Goal: Task Accomplishment & Management: Manage account settings

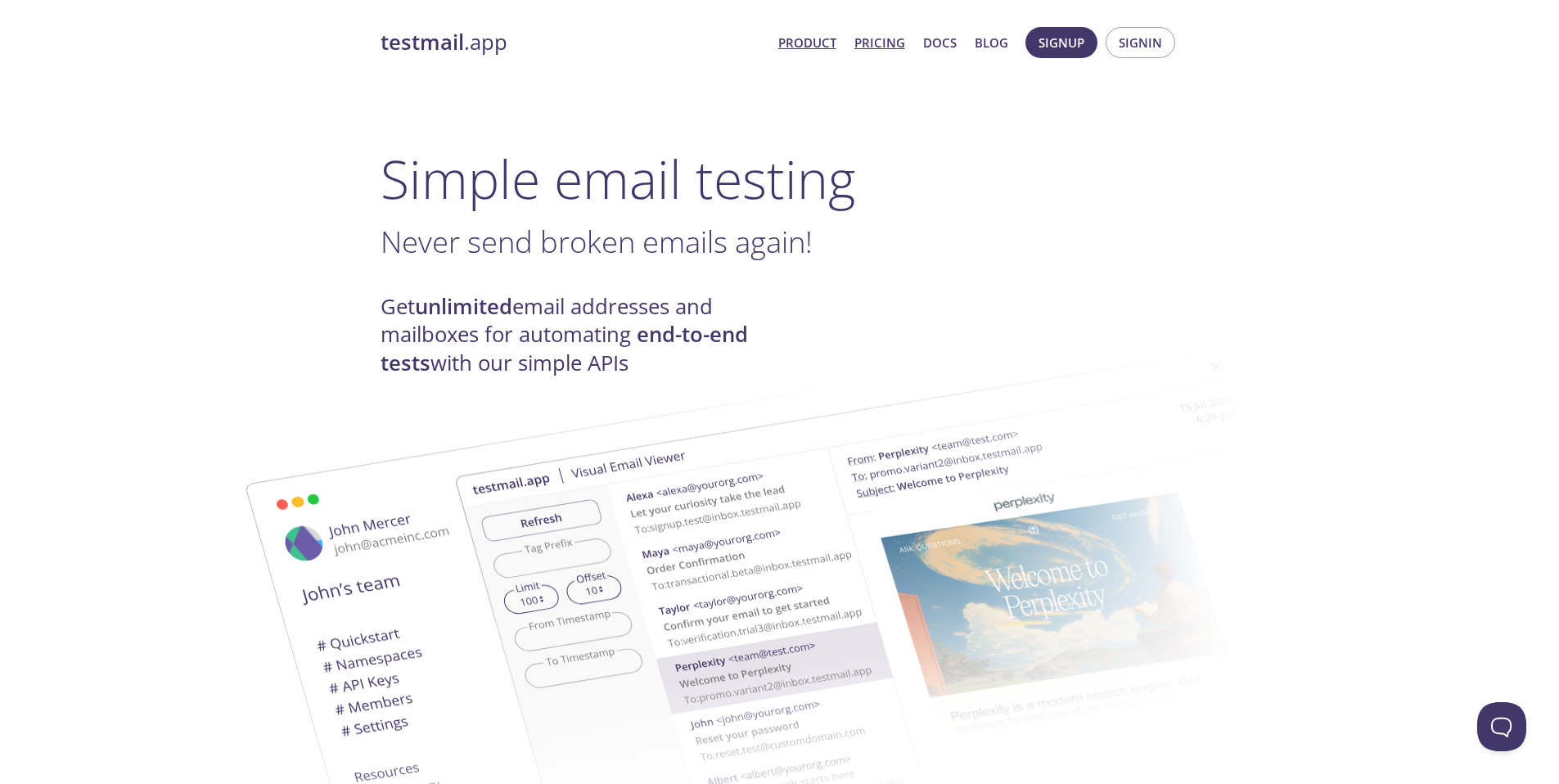
click at [890, 43] on link "Pricing" at bounding box center [880, 42] width 51 height 21
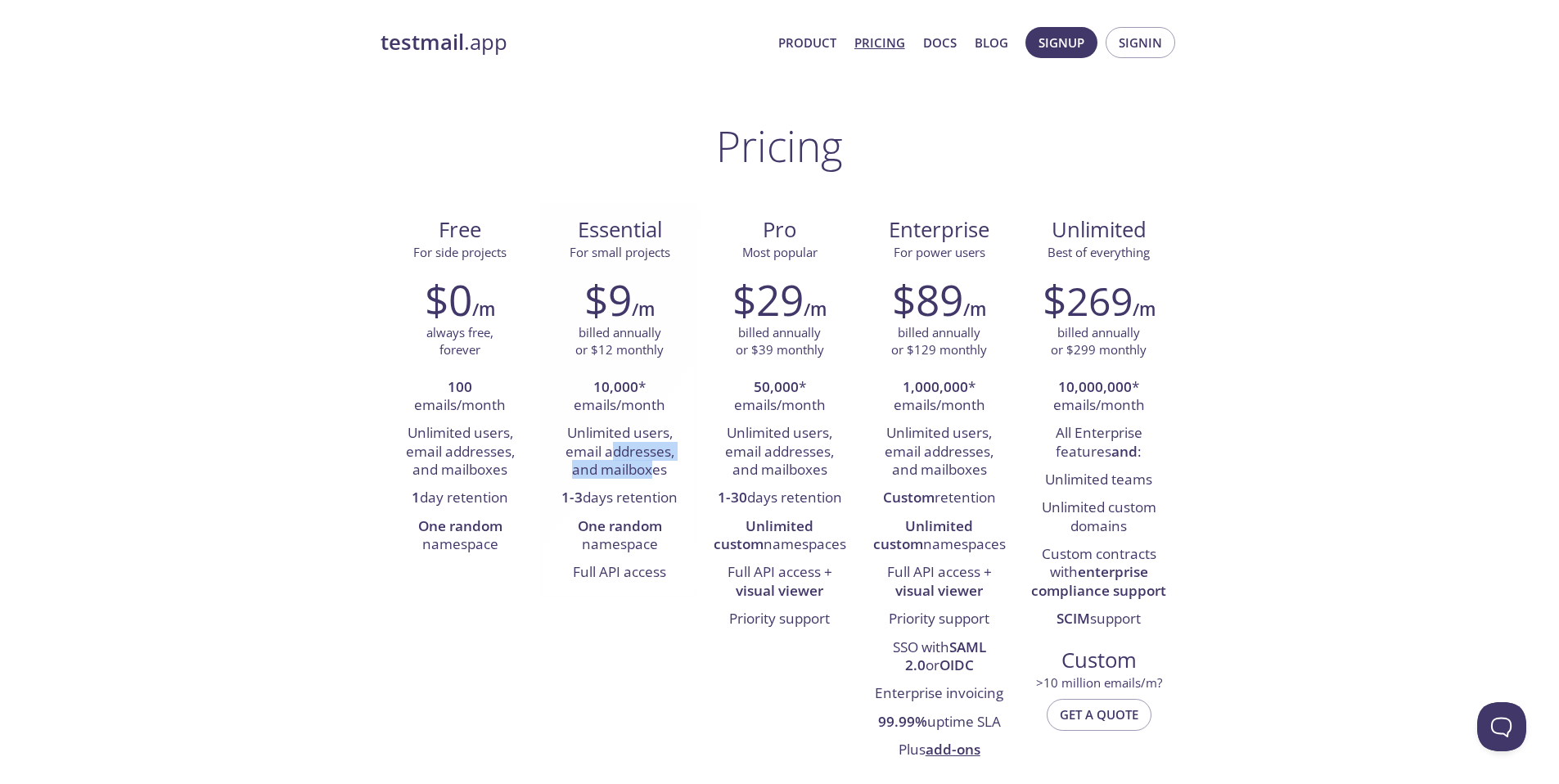
drag, startPoint x: 610, startPoint y: 456, endPoint x: 654, endPoint y: 474, distance: 47.5
click at [654, 474] on li "Unlimited users, email addresses, and mailboxes" at bounding box center [620, 451] width 135 height 65
drag, startPoint x: 617, startPoint y: 503, endPoint x: 660, endPoint y: 501, distance: 43.0
click at [660, 501] on li "1-3 days retention" at bounding box center [620, 498] width 135 height 27
drag, startPoint x: 624, startPoint y: 534, endPoint x: 608, endPoint y: 552, distance: 24.1
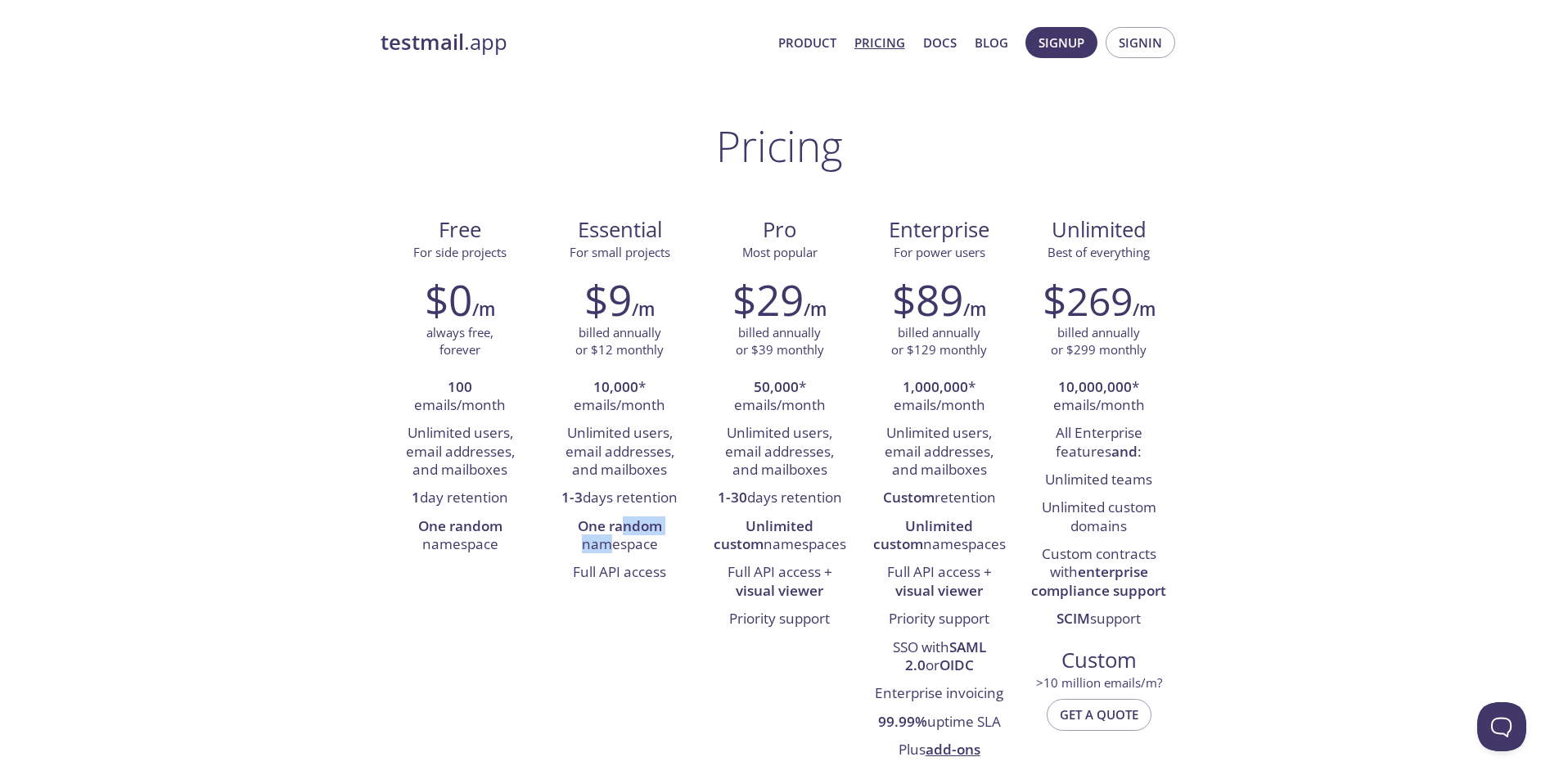
click at [608, 552] on li "One random namespace" at bounding box center [620, 536] width 135 height 47
click at [599, 575] on li "Full API access" at bounding box center [620, 573] width 135 height 27
drag, startPoint x: 588, startPoint y: 576, endPoint x: 647, endPoint y: 574, distance: 59.0
click at [647, 574] on li "Full API access" at bounding box center [620, 573] width 135 height 27
click at [644, 575] on li "Full API access" at bounding box center [620, 573] width 135 height 27
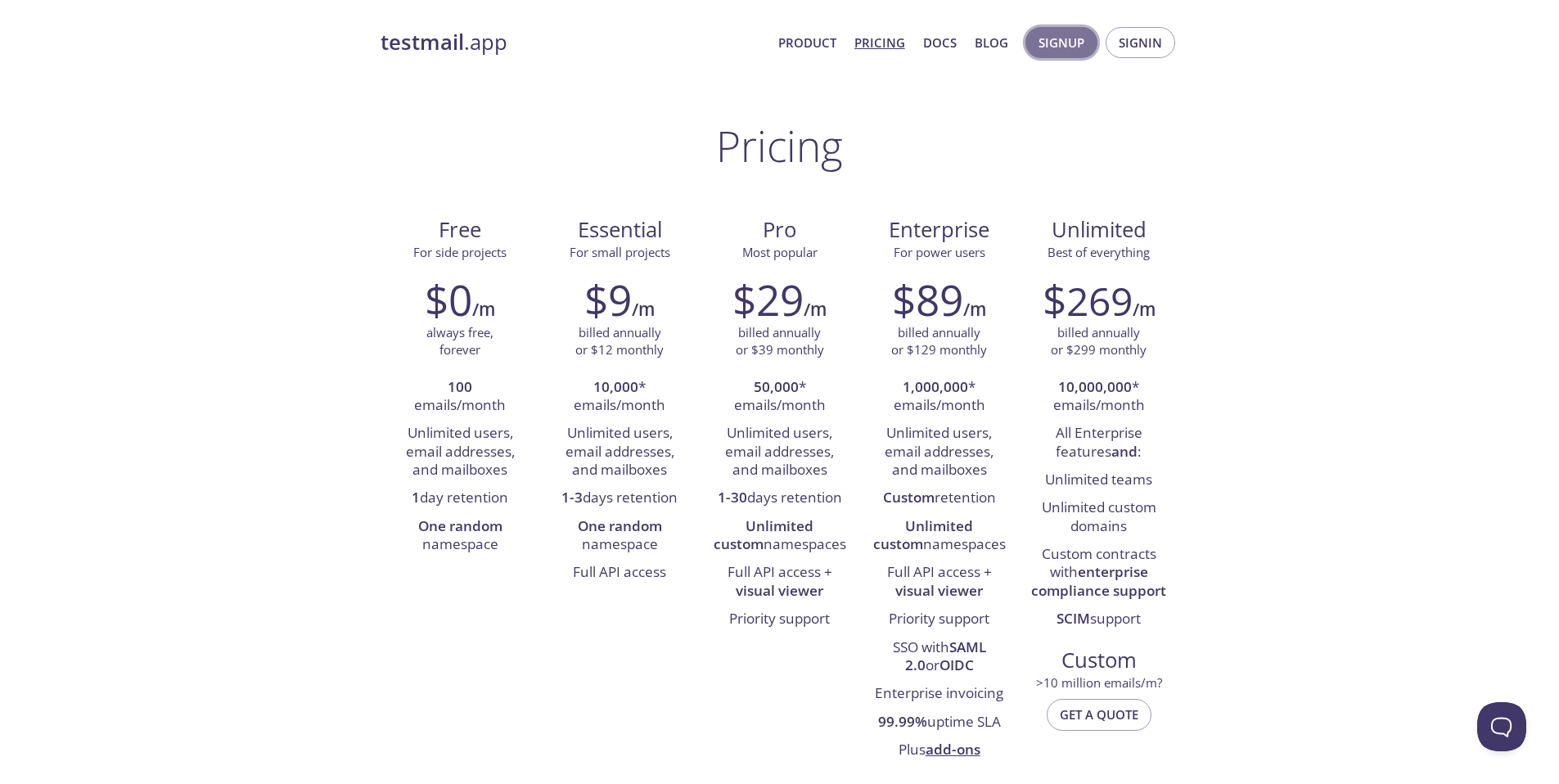
click at [1079, 40] on span "Signup" at bounding box center [1062, 42] width 46 height 21
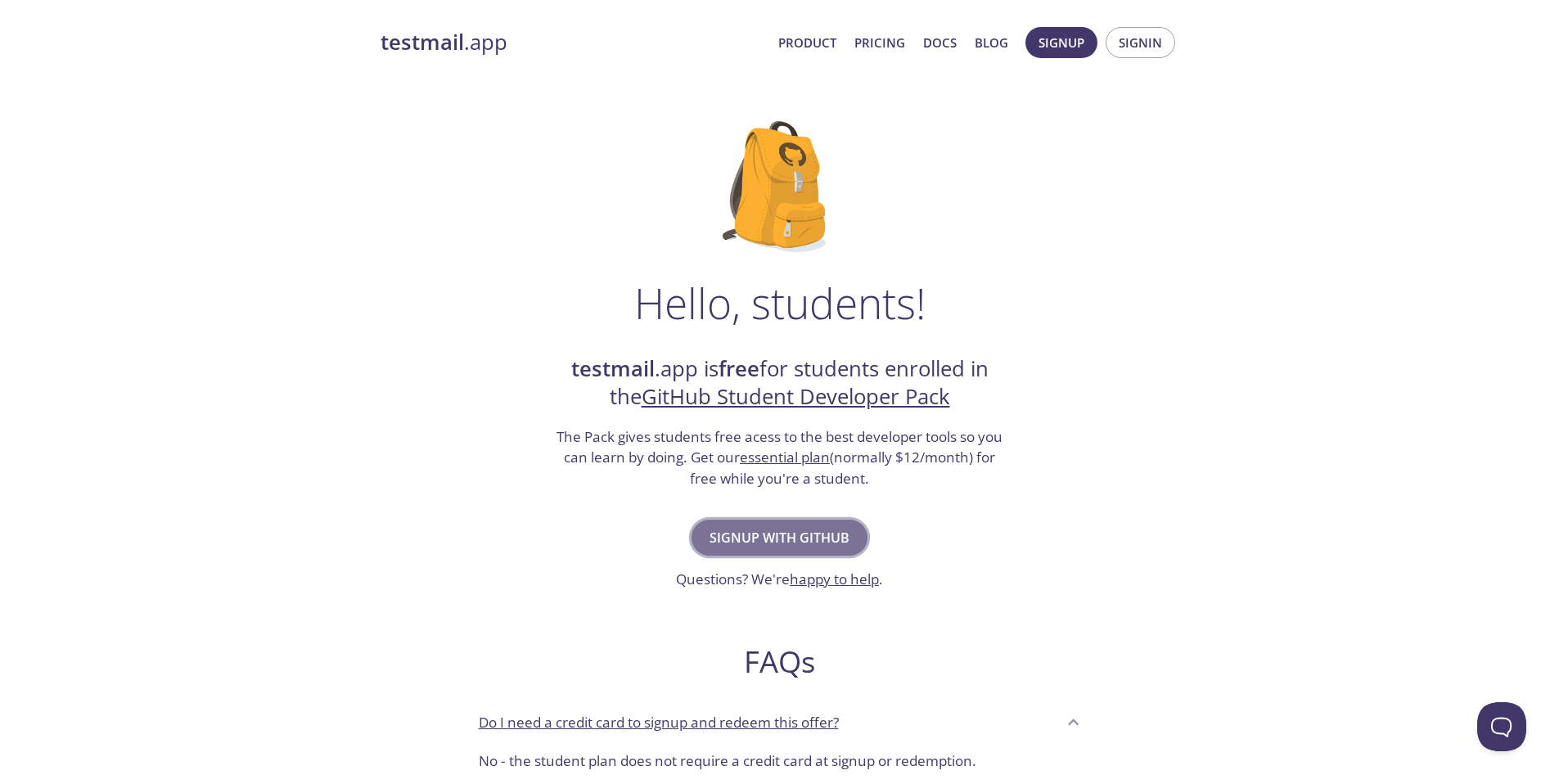
click at [802, 539] on span "Signup with GitHub" at bounding box center [779, 537] width 140 height 23
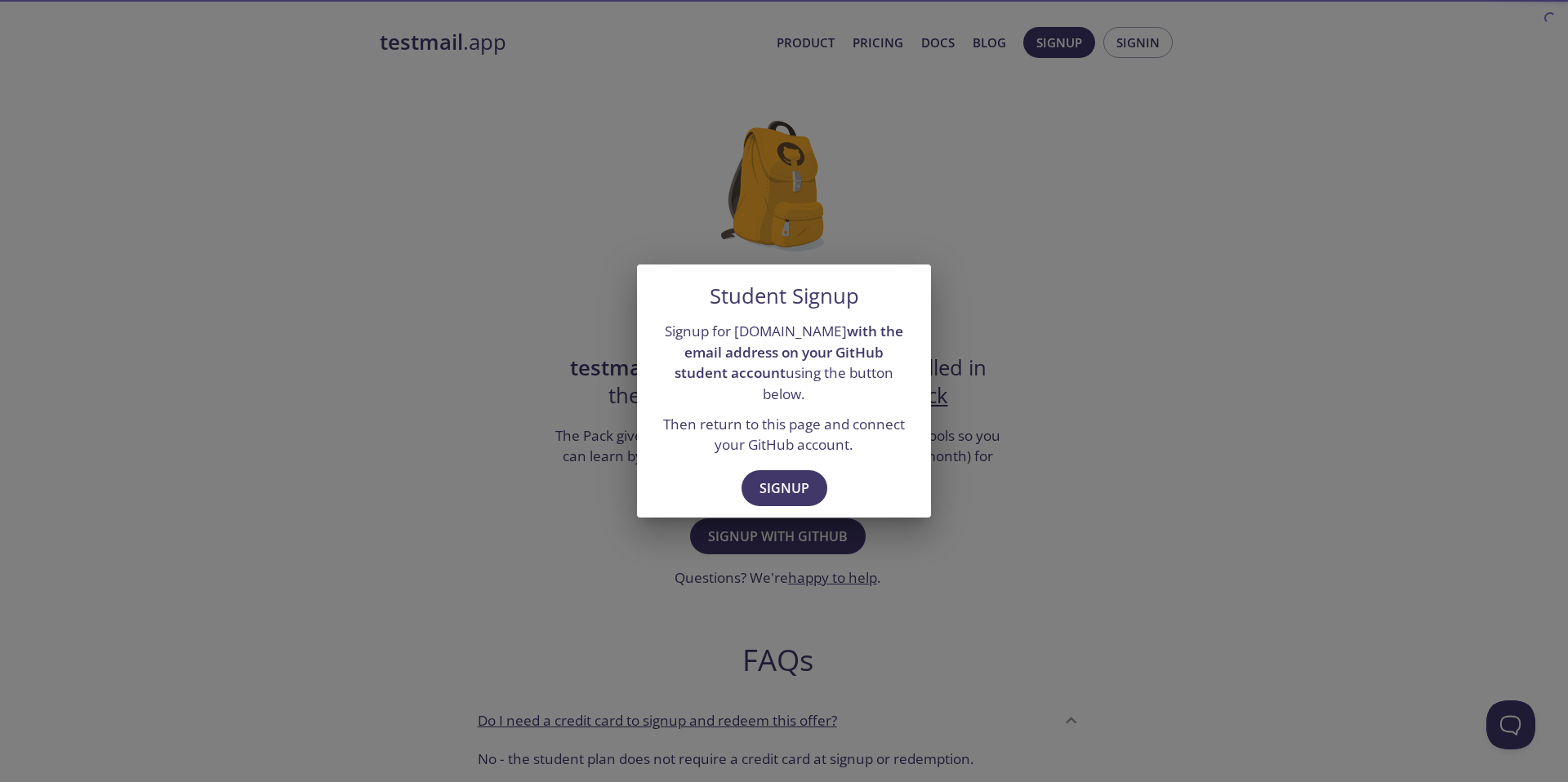
click at [803, 484] on span "Signup" at bounding box center [784, 488] width 50 height 23
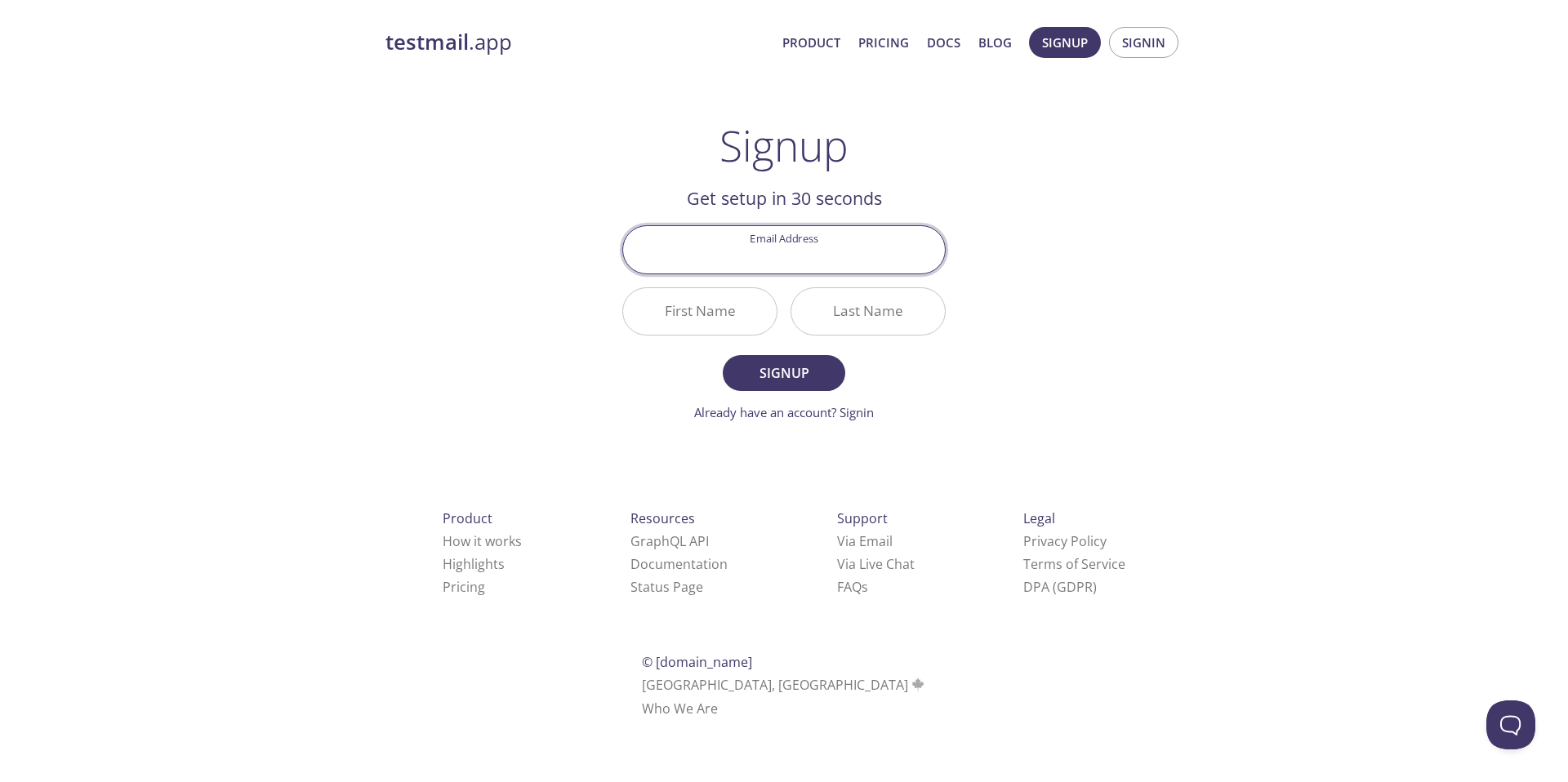
click at [786, 257] on input "Email Address" at bounding box center [783, 249] width 322 height 46
click at [575, 251] on div "testmail .app Product Pricing Docs Blog Signup Signin Signup Get setup in 30 se…" at bounding box center [783, 391] width 836 height 749
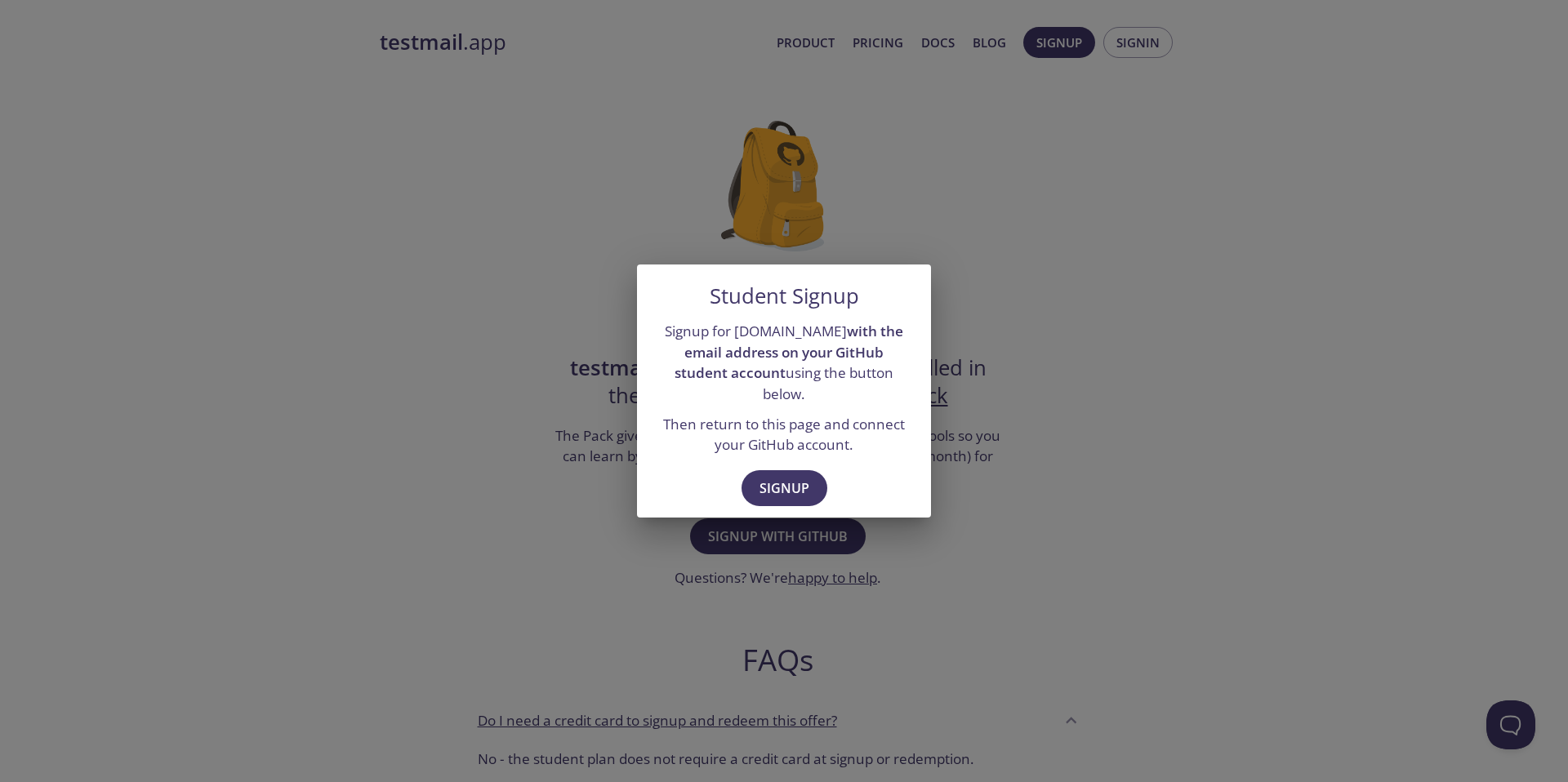
click at [1050, 307] on div "Student Signup Signup for testmail.app with the email address on your GitHub st…" at bounding box center [784, 391] width 1568 height 782
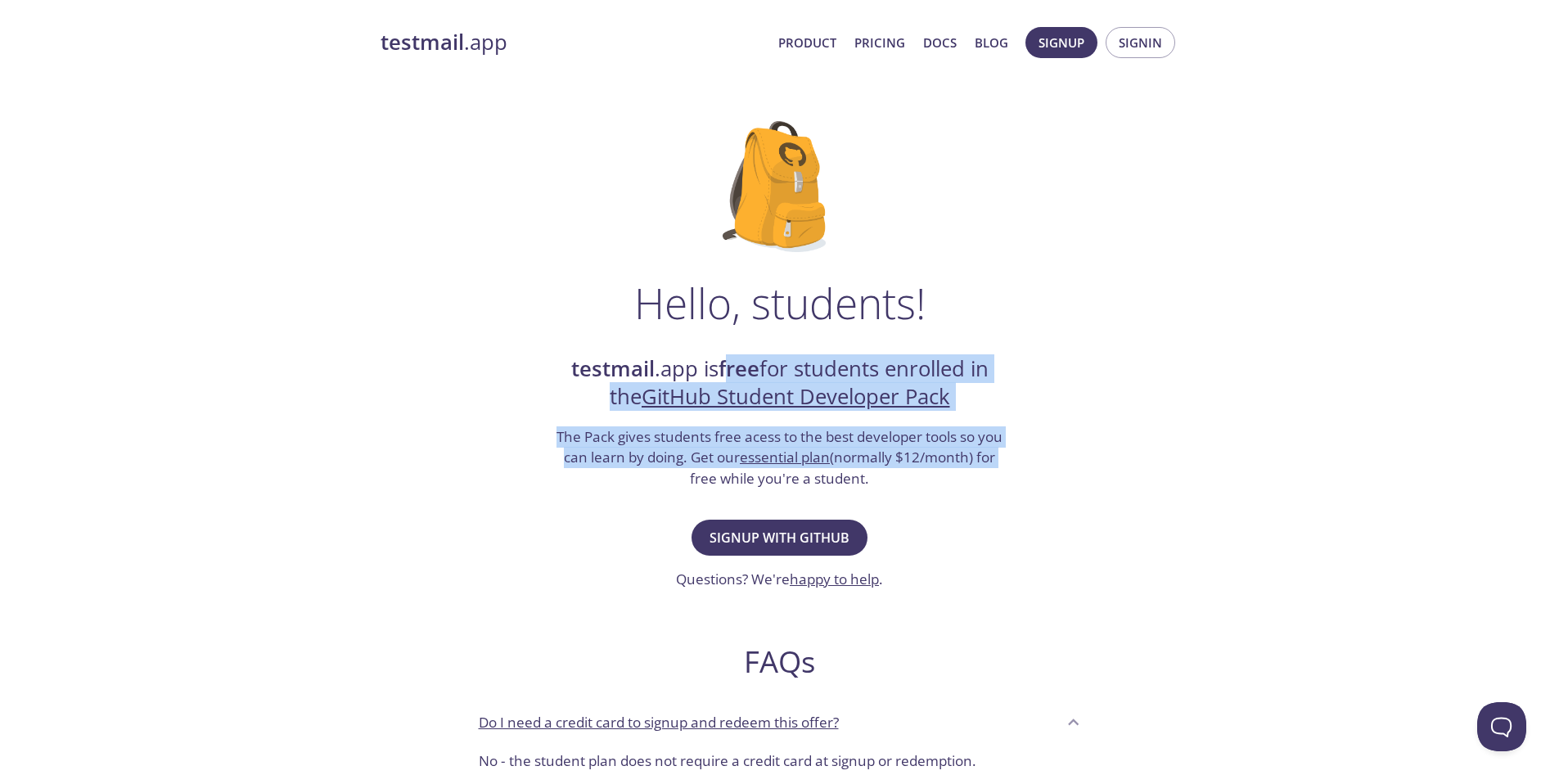
drag, startPoint x: 729, startPoint y: 373, endPoint x: 1079, endPoint y: 450, distance: 358.4
click at [1079, 450] on div "Hello, students! testmail .app is free for students enrolled in the GitHub Stud…" at bounding box center [780, 595] width 799 height 1000
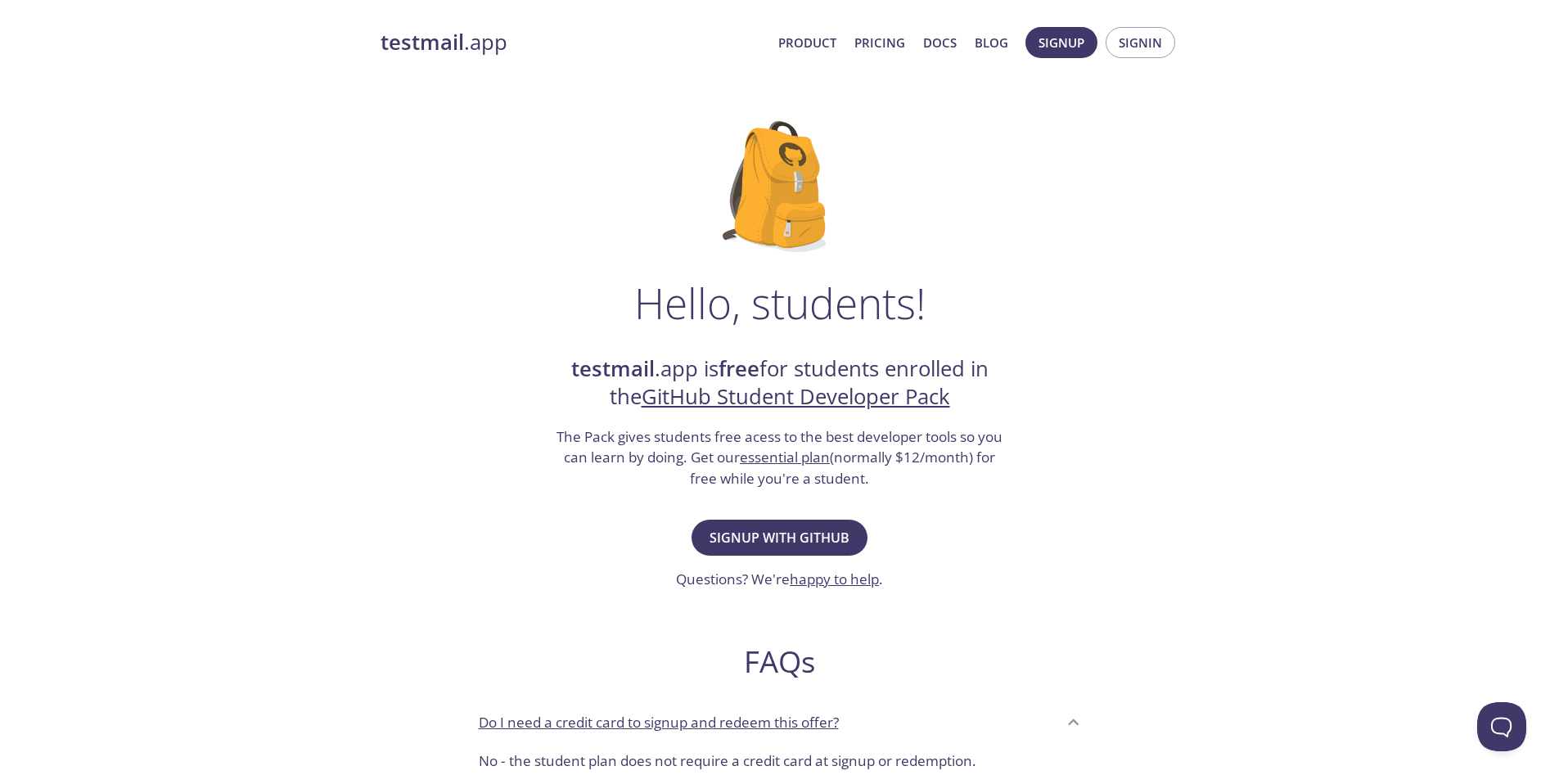
drag, startPoint x: 1066, startPoint y: 455, endPoint x: 1003, endPoint y: 482, distance: 68.5
click at [1003, 482] on div "Hello, students! testmail .app is free for students enrolled in the GitHub Stud…" at bounding box center [780, 595] width 799 height 1000
click at [1003, 482] on h3 "The Pack gives students free acess to the best developer tools so you can learn…" at bounding box center [780, 458] width 451 height 63
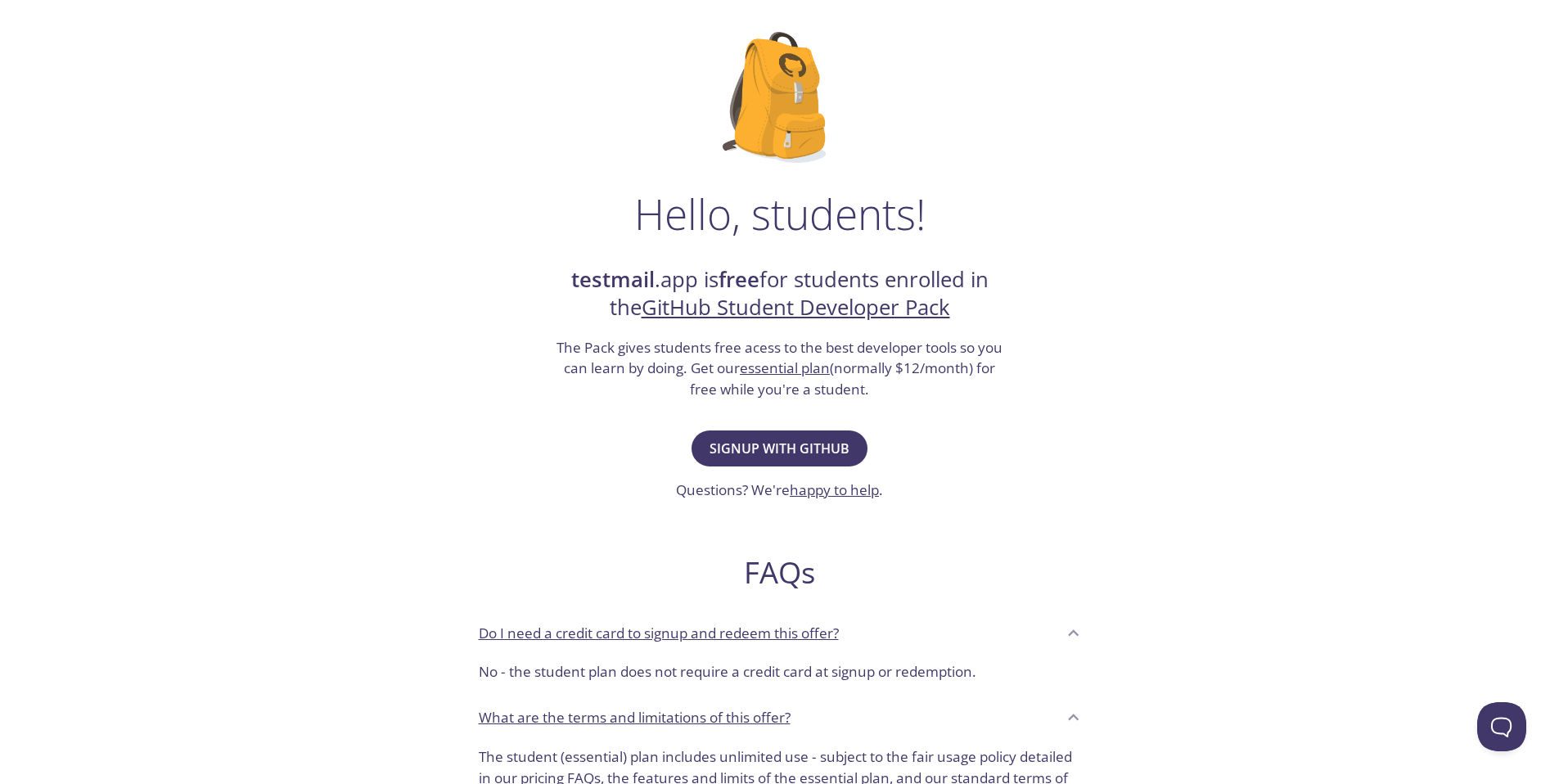
scroll to position [99, 0]
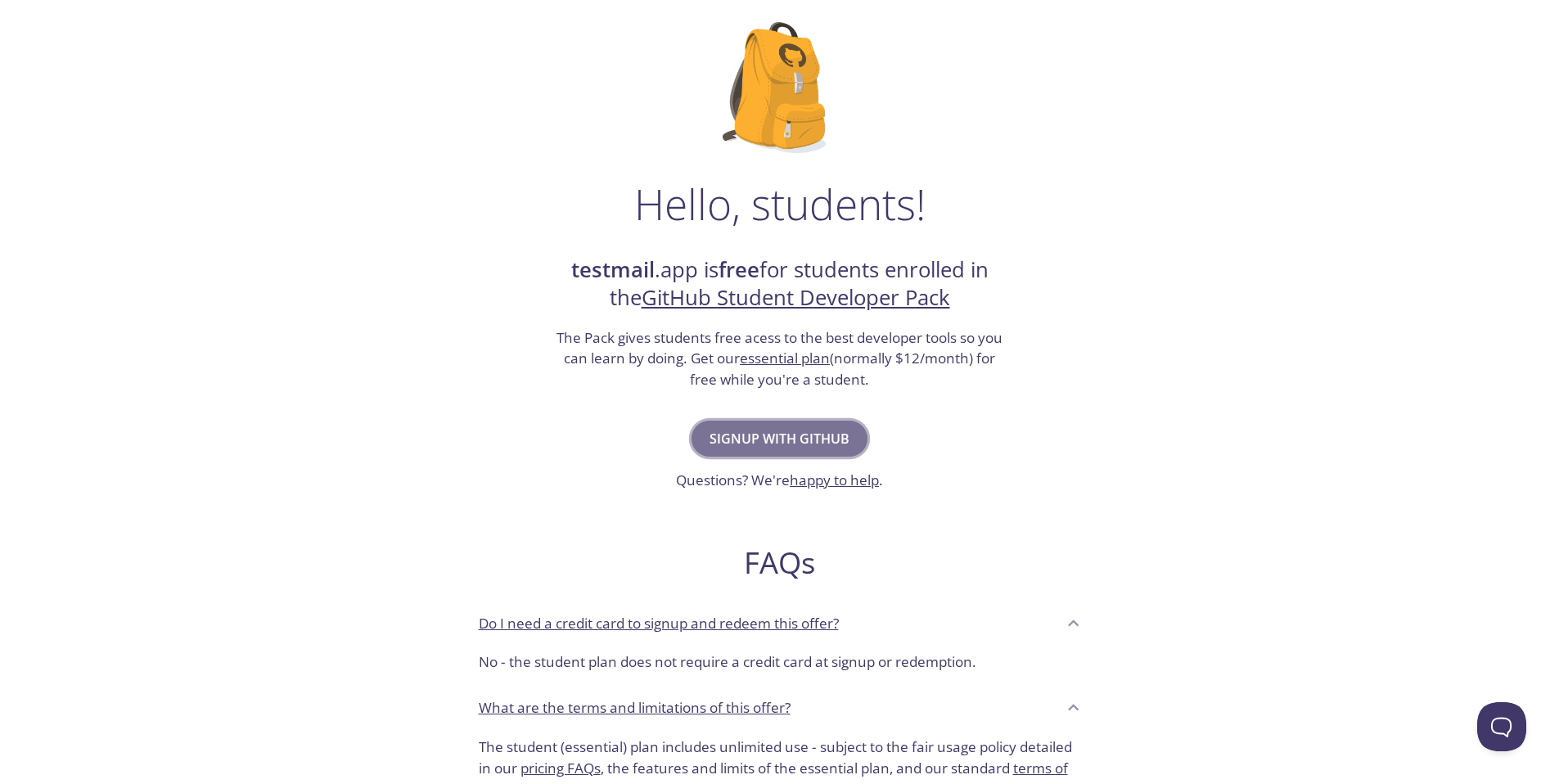
click at [772, 430] on span "Signup with GitHub" at bounding box center [779, 439] width 140 height 23
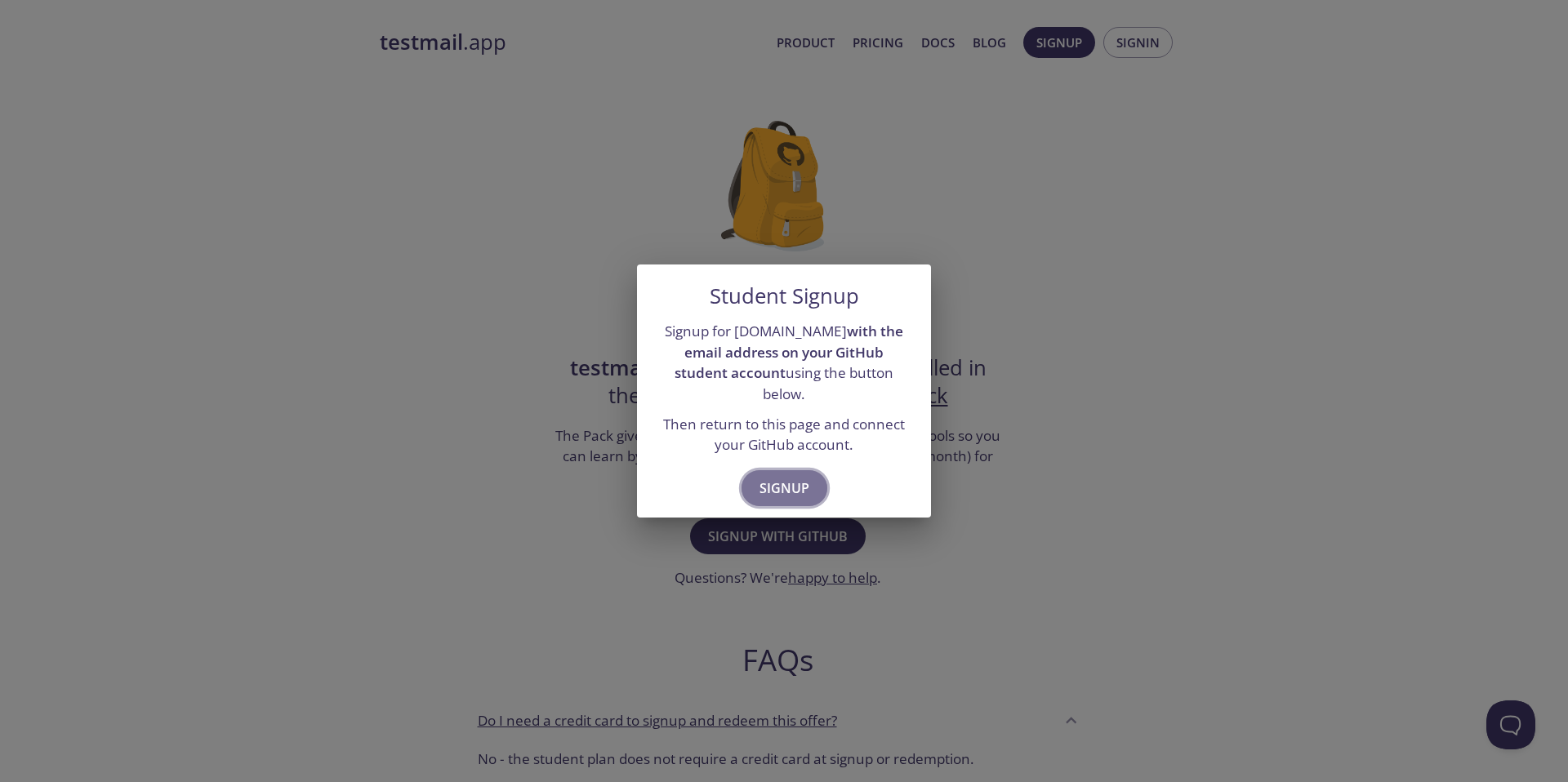
click at [789, 477] on span "Signup" at bounding box center [784, 488] width 50 height 23
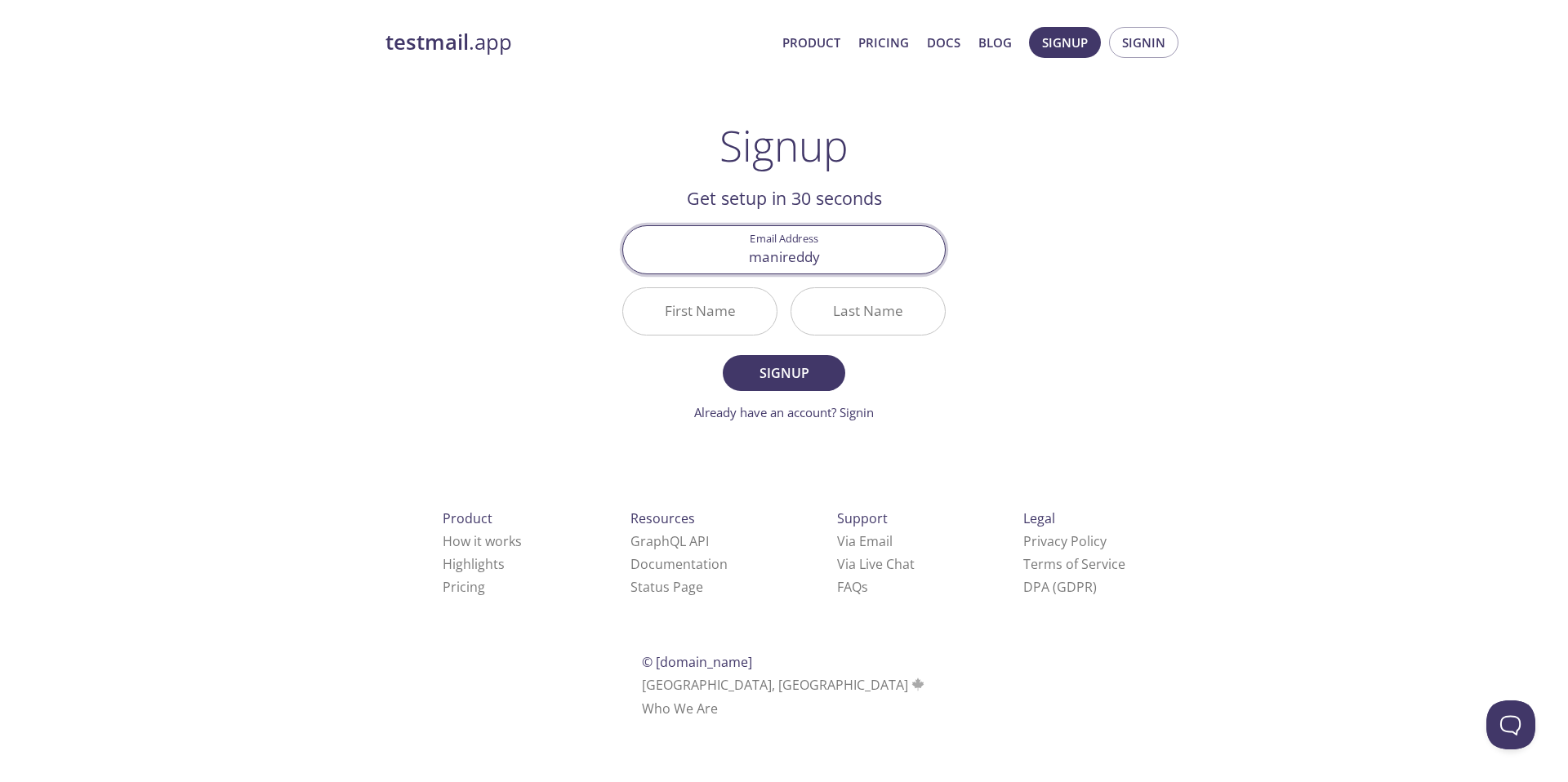
type input "[EMAIL_ADDRESS][DOMAIN_NAME]"
click at [700, 304] on input "First Name" at bounding box center [699, 311] width 153 height 46
type input "[PERSON_NAME]"
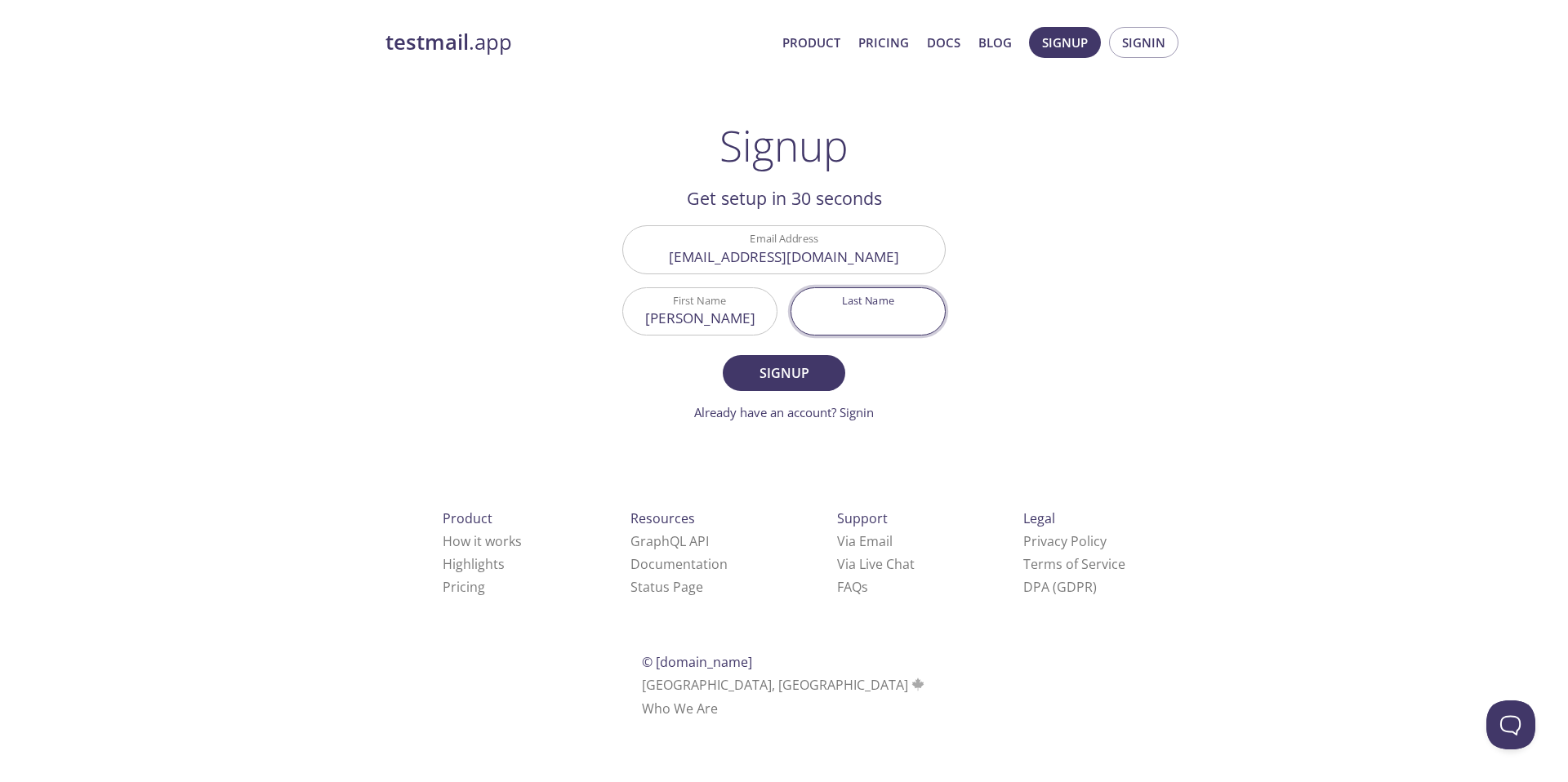
type input "R"
type input "[PERSON_NAME]"
click at [723, 355] on button "Signup" at bounding box center [784, 373] width 122 height 36
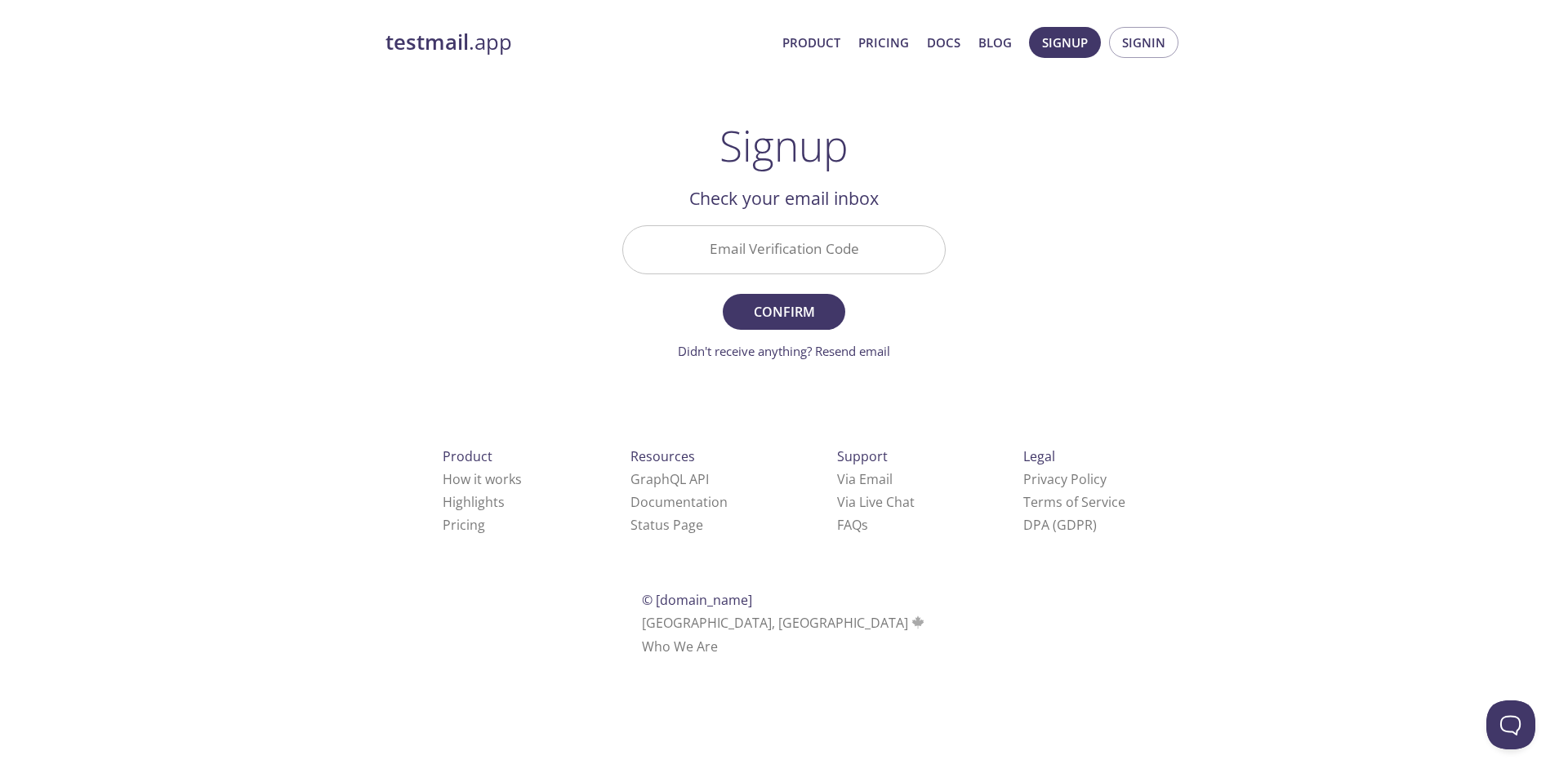
click at [726, 246] on input "Email Verification Code" at bounding box center [783, 249] width 322 height 46
paste input "D7HH67Z"
type input "D7HH67Z"
click at [769, 307] on span "Confirm" at bounding box center [783, 312] width 87 height 23
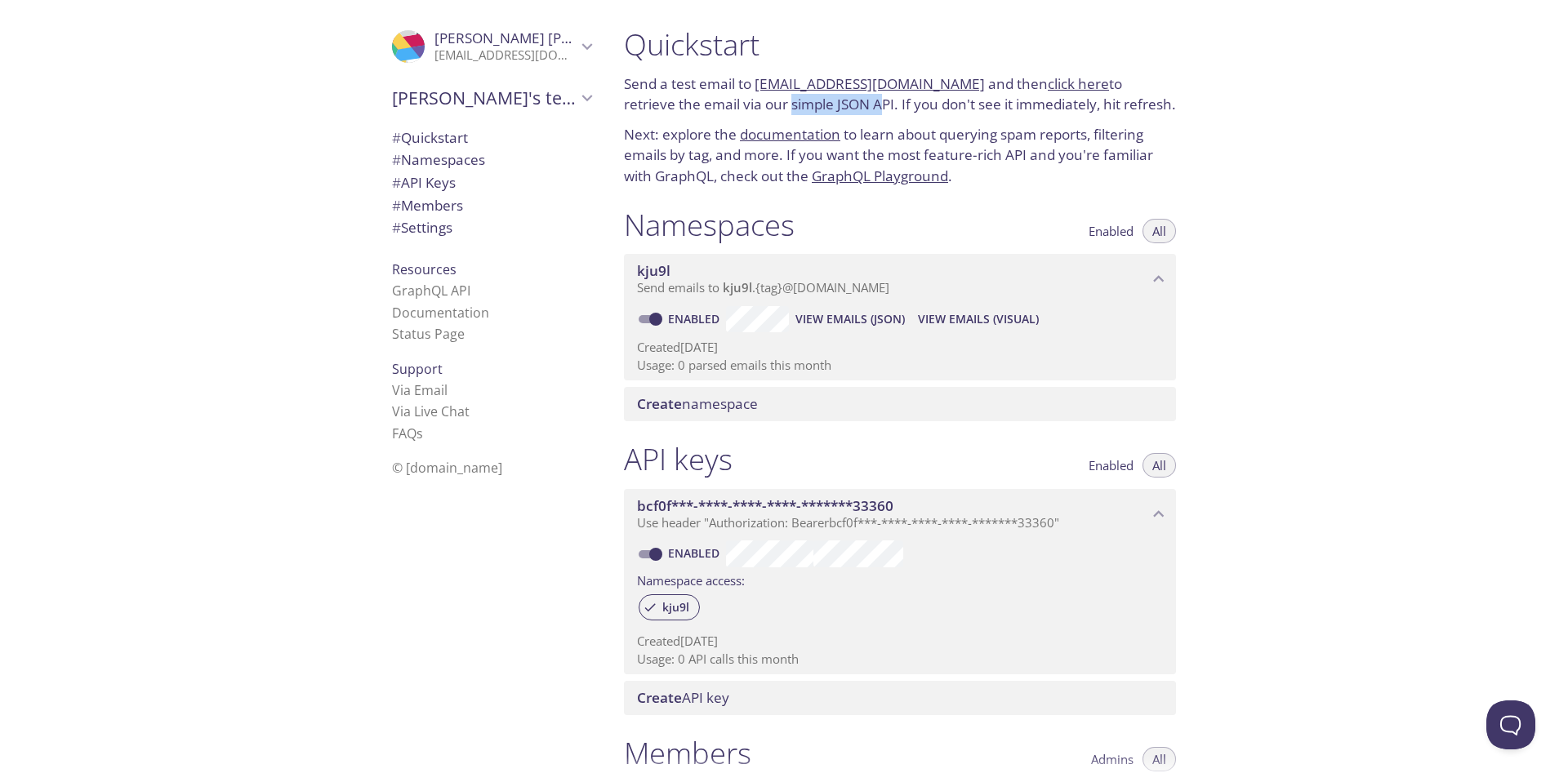
drag, startPoint x: 707, startPoint y: 104, endPoint x: 793, endPoint y: 113, distance: 86.5
click at [793, 113] on p "Send a test email to [EMAIL_ADDRESS][DOMAIN_NAME] and then click here to retrie…" at bounding box center [899, 95] width 552 height 42
click at [792, 113] on p "Send a test email to [EMAIL_ADDRESS][DOMAIN_NAME] and then click here to retrie…" at bounding box center [899, 95] width 552 height 42
copy link "[EMAIL_ADDRESS][DOMAIN_NAME]"
click at [1047, 87] on link "click here" at bounding box center [1078, 84] width 61 height 19
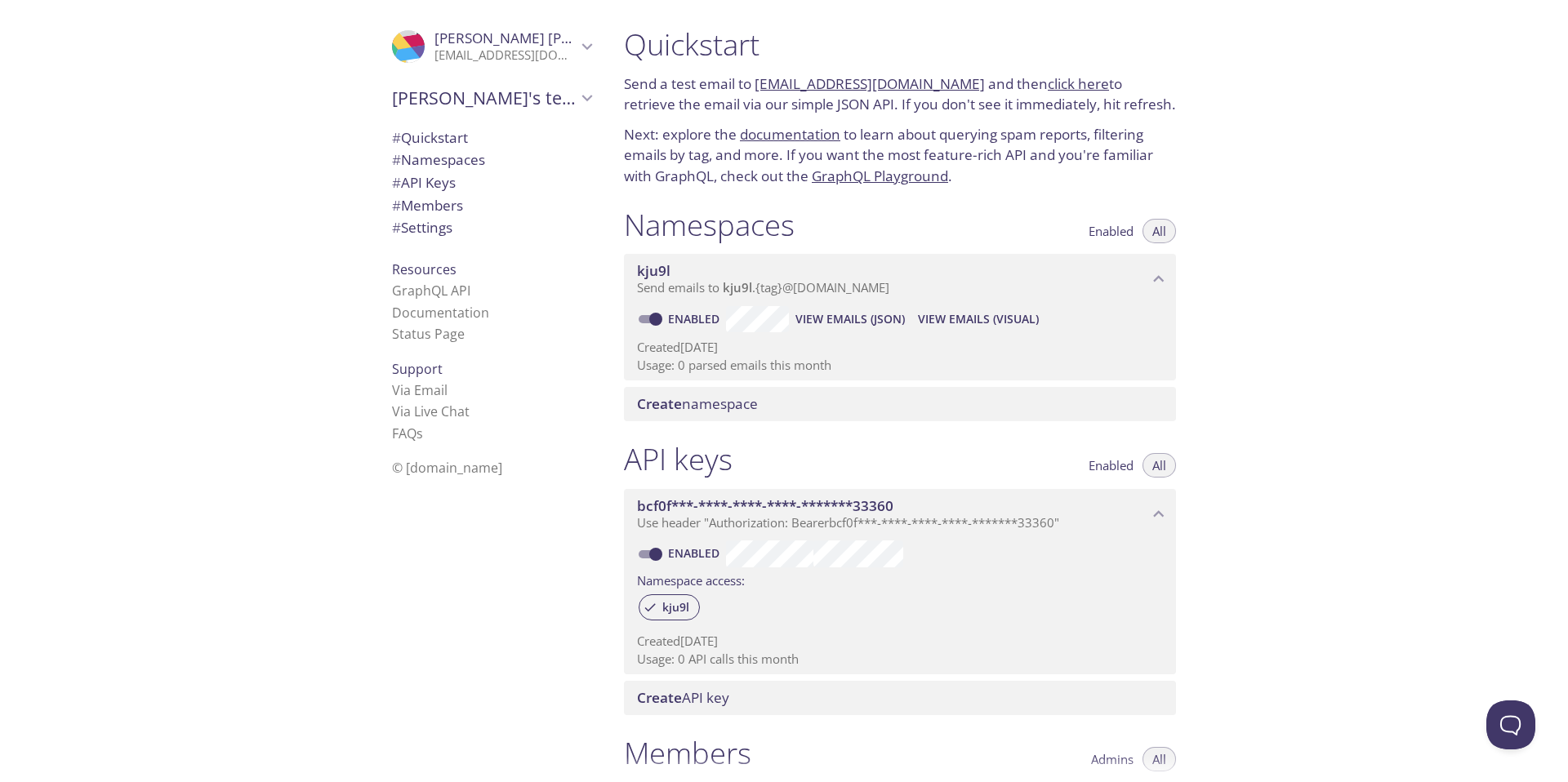
drag, startPoint x: 871, startPoint y: 241, endPoint x: 880, endPoint y: 232, distance: 12.7
click at [871, 241] on div "Namespaces Enabled All" at bounding box center [899, 227] width 552 height 41
drag, startPoint x: 891, startPoint y: 108, endPoint x: 1056, endPoint y: 105, distance: 165.0
click at [1056, 105] on p "Send a test email to [EMAIL_ADDRESS][DOMAIN_NAME] and then click here to retrie…" at bounding box center [899, 95] width 552 height 42
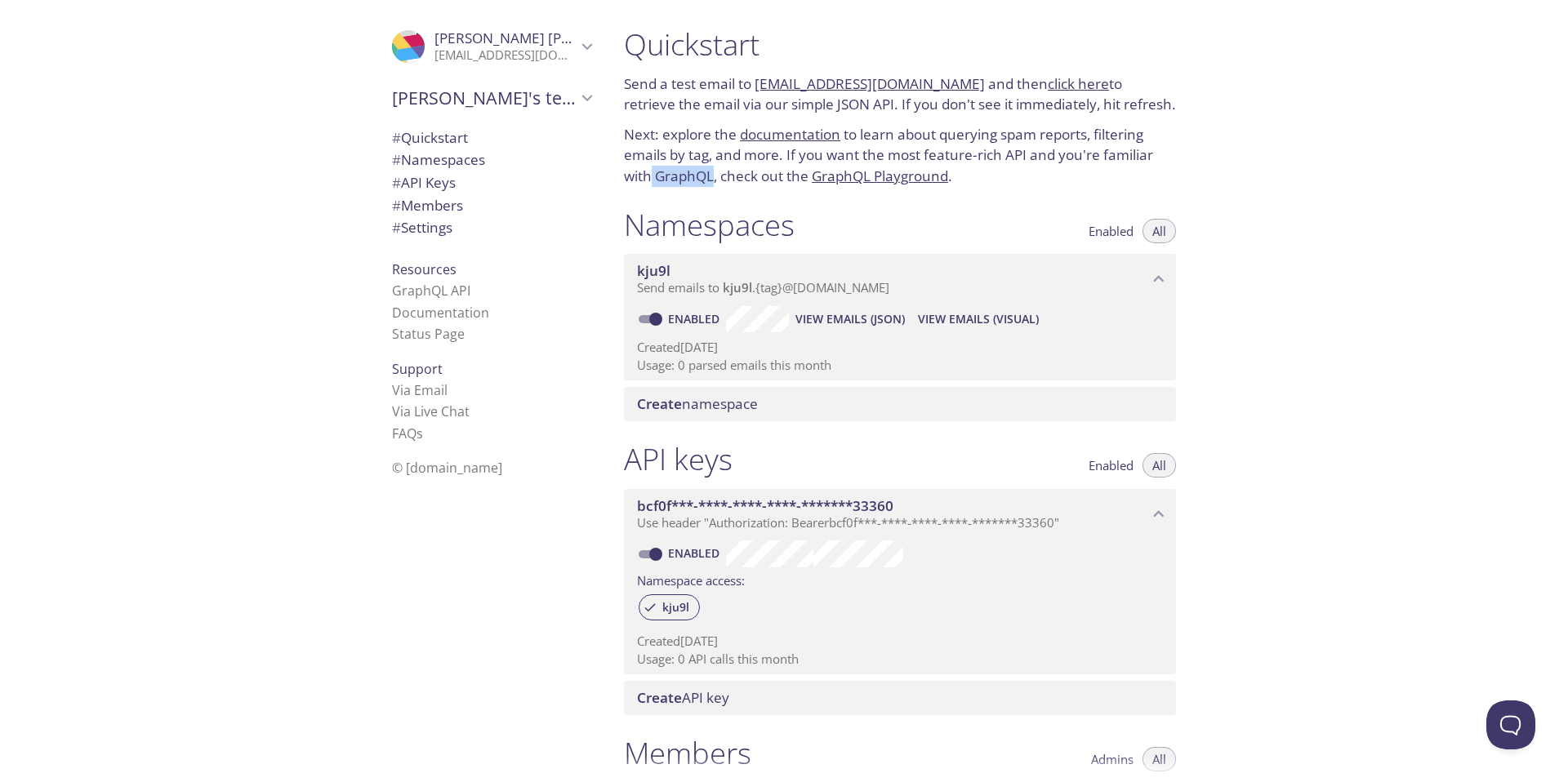
drag, startPoint x: 650, startPoint y: 176, endPoint x: 715, endPoint y: 177, distance: 65.0
click at [715, 177] on p "Next: explore the documentation to learn about querying spam reports, filtering…" at bounding box center [899, 155] width 552 height 63
click at [859, 313] on span "View Emails (JSON)" at bounding box center [850, 318] width 109 height 19
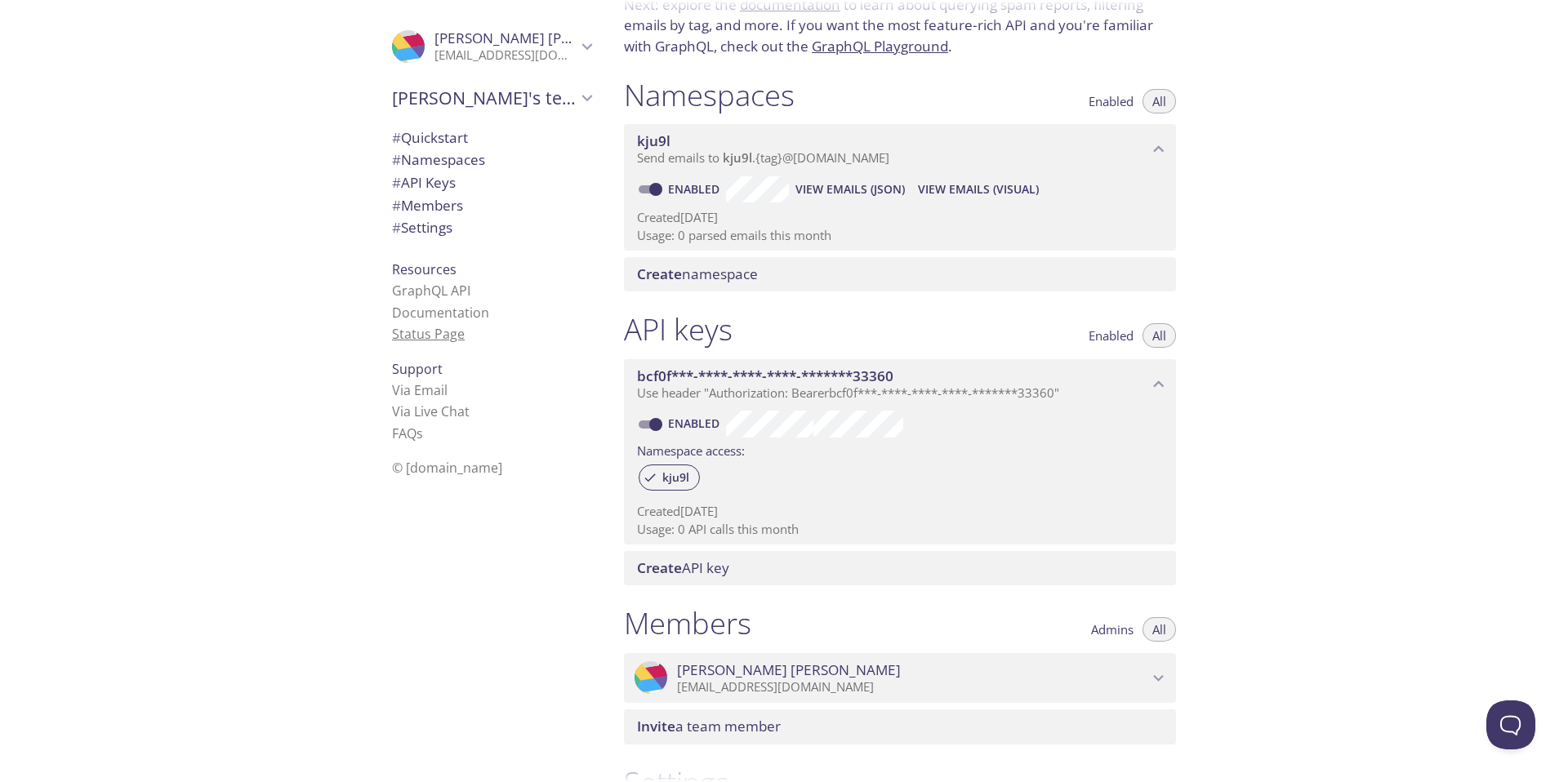
click at [405, 329] on link "Status Page" at bounding box center [428, 334] width 73 height 18
click at [435, 233] on span "# Settings" at bounding box center [422, 227] width 60 height 19
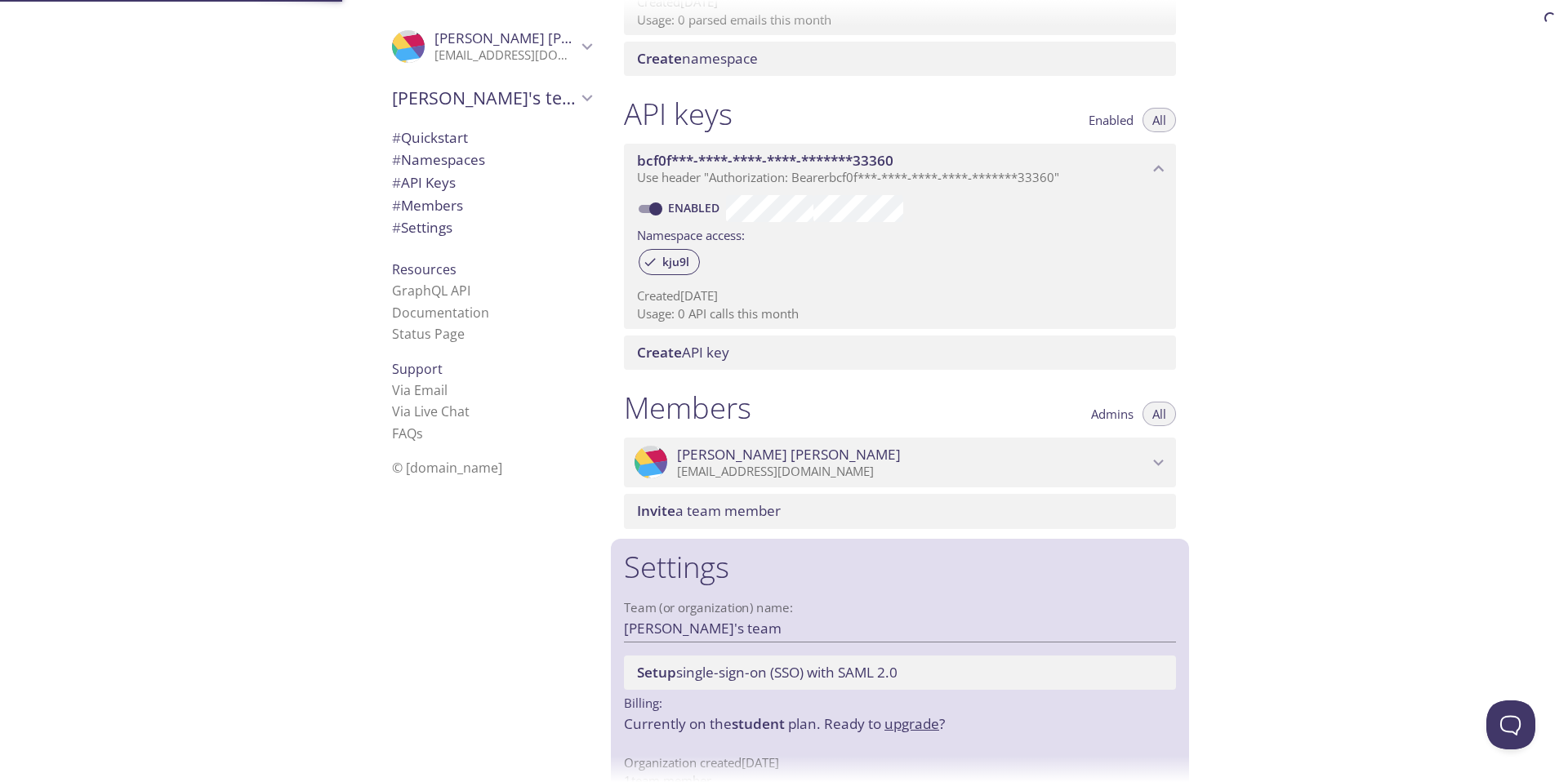
scroll to position [379, 0]
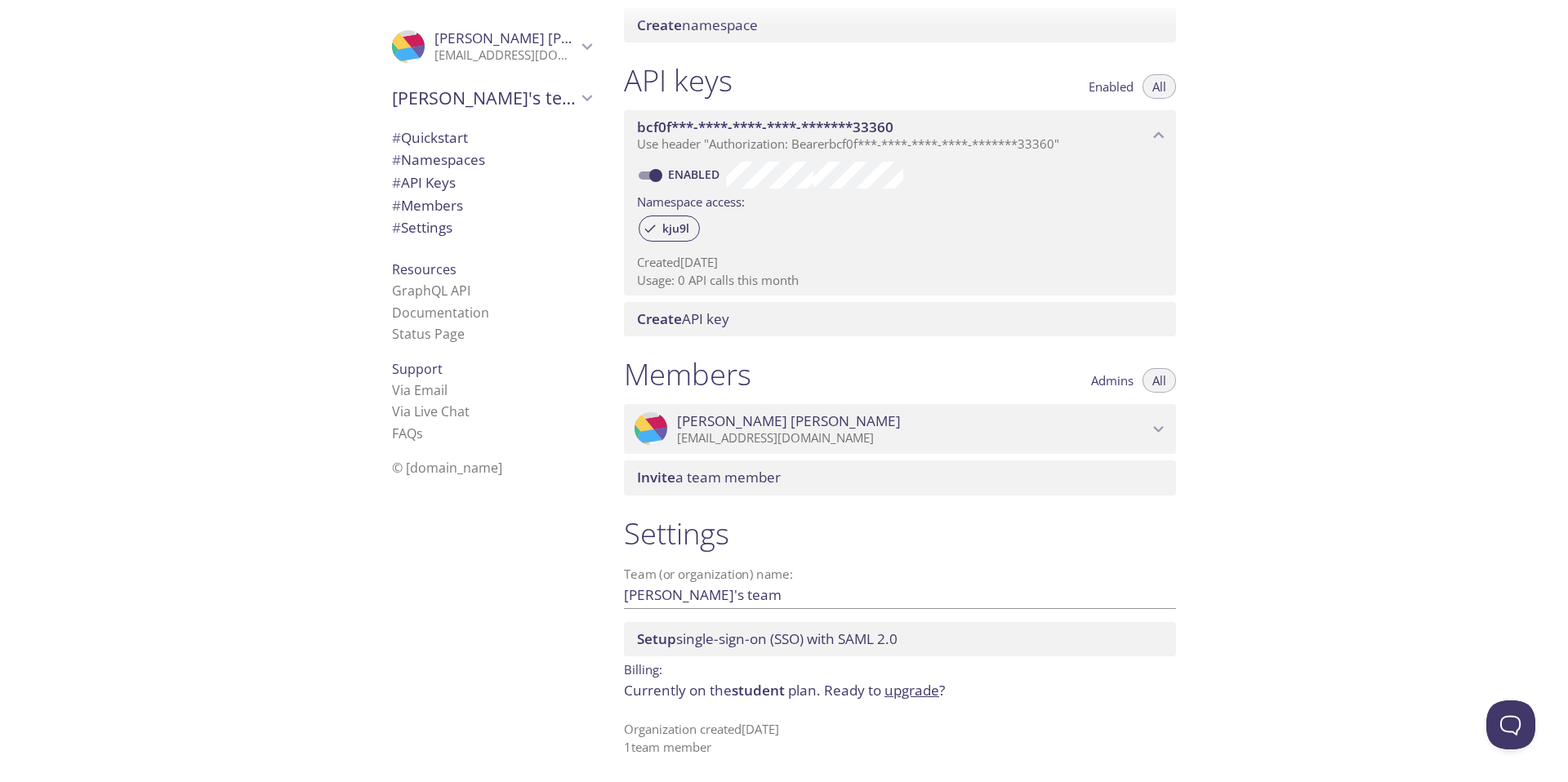
click at [735, 645] on span "Setup single-sign-on (SSO) with SAML 2.0" at bounding box center [768, 639] width 261 height 19
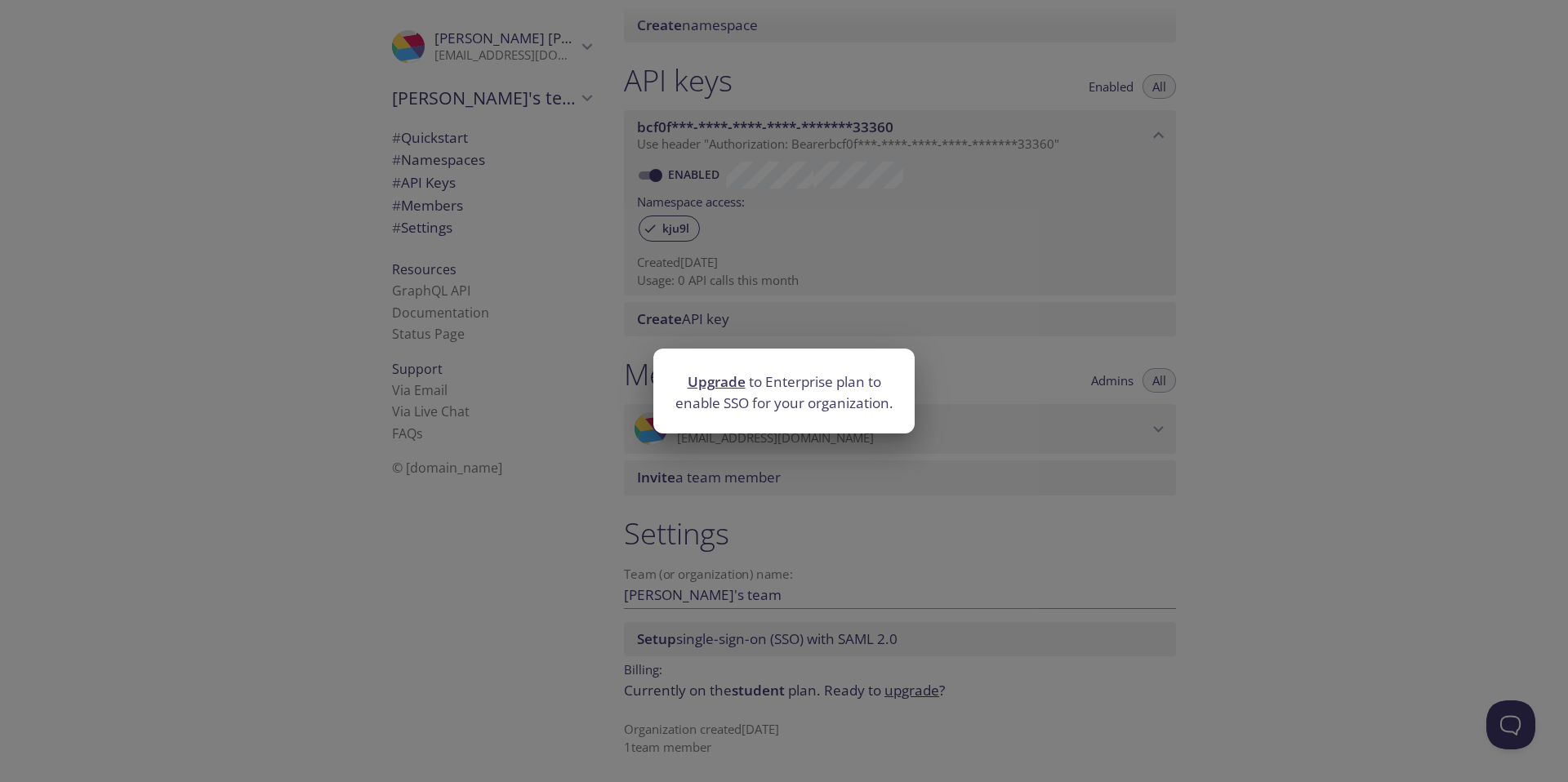
click at [1194, 465] on div "Upgrade to Enterprise plan to enable SSO for your organization." at bounding box center [784, 391] width 1568 height 782
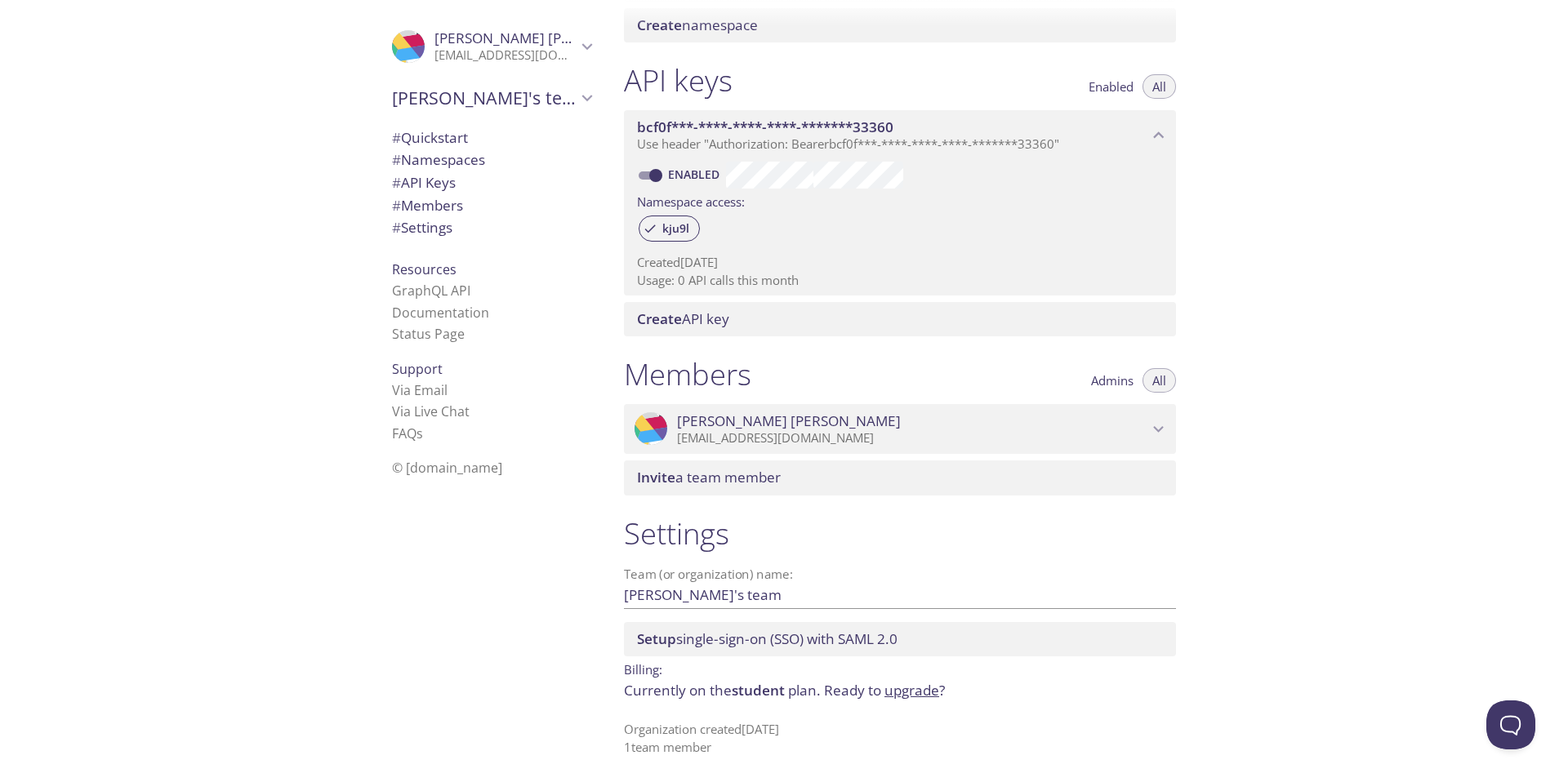
click at [747, 592] on input "[PERSON_NAME]'s team" at bounding box center [873, 595] width 500 height 27
drag, startPoint x: 747, startPoint y: 592, endPoint x: 617, endPoint y: 583, distance: 130.3
click at [617, 583] on div "Settings Team (or organization) name: [PERSON_NAME]'s team Save Setup single-si…" at bounding box center [900, 635] width 578 height 261
type input "vizqube"
click at [1143, 592] on span "Save" at bounding box center [1150, 594] width 44 height 19
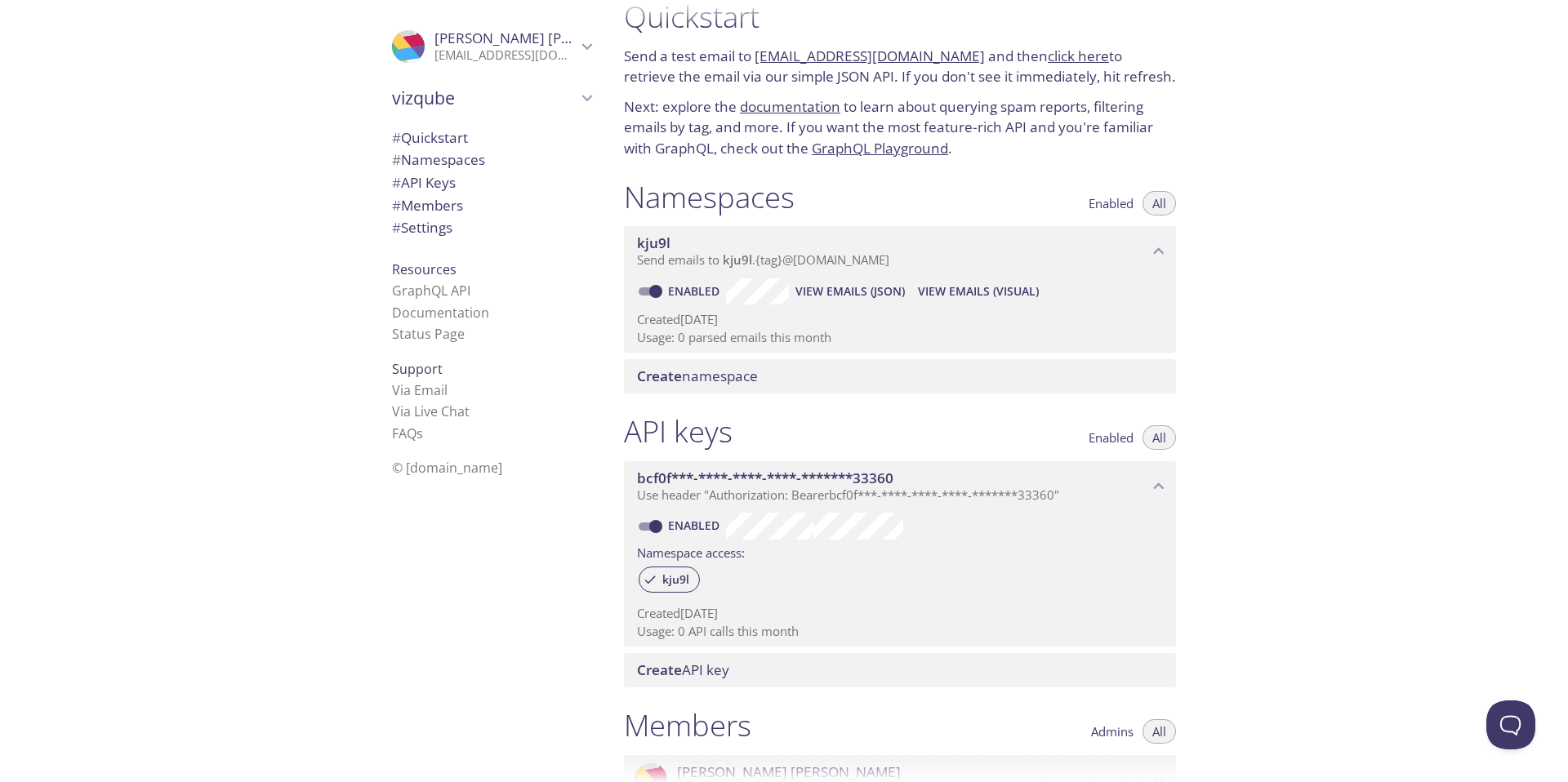
scroll to position [0, 0]
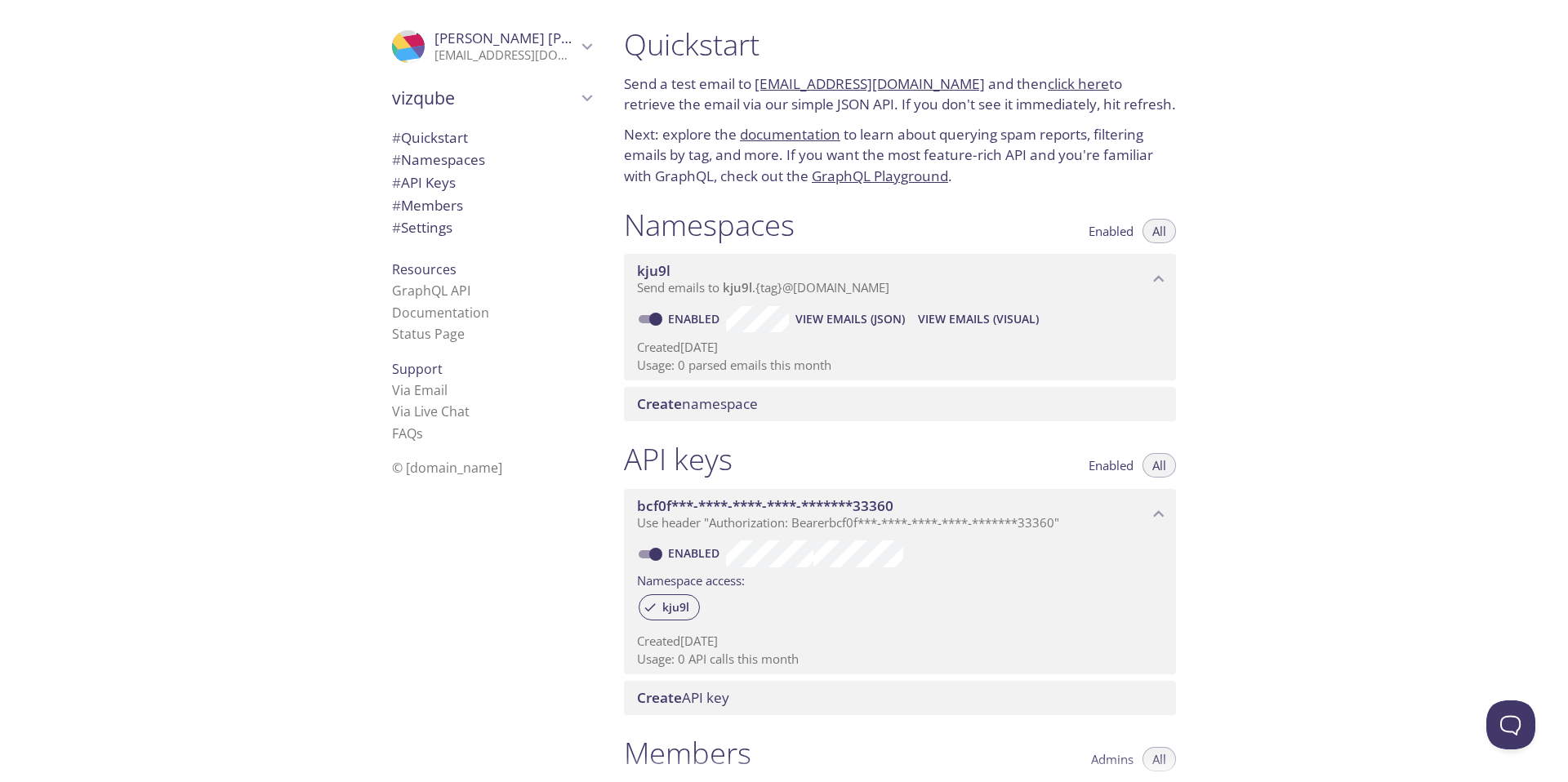
click at [806, 129] on link "documentation" at bounding box center [789, 134] width 100 height 19
